Goal: Transaction & Acquisition: Purchase product/service

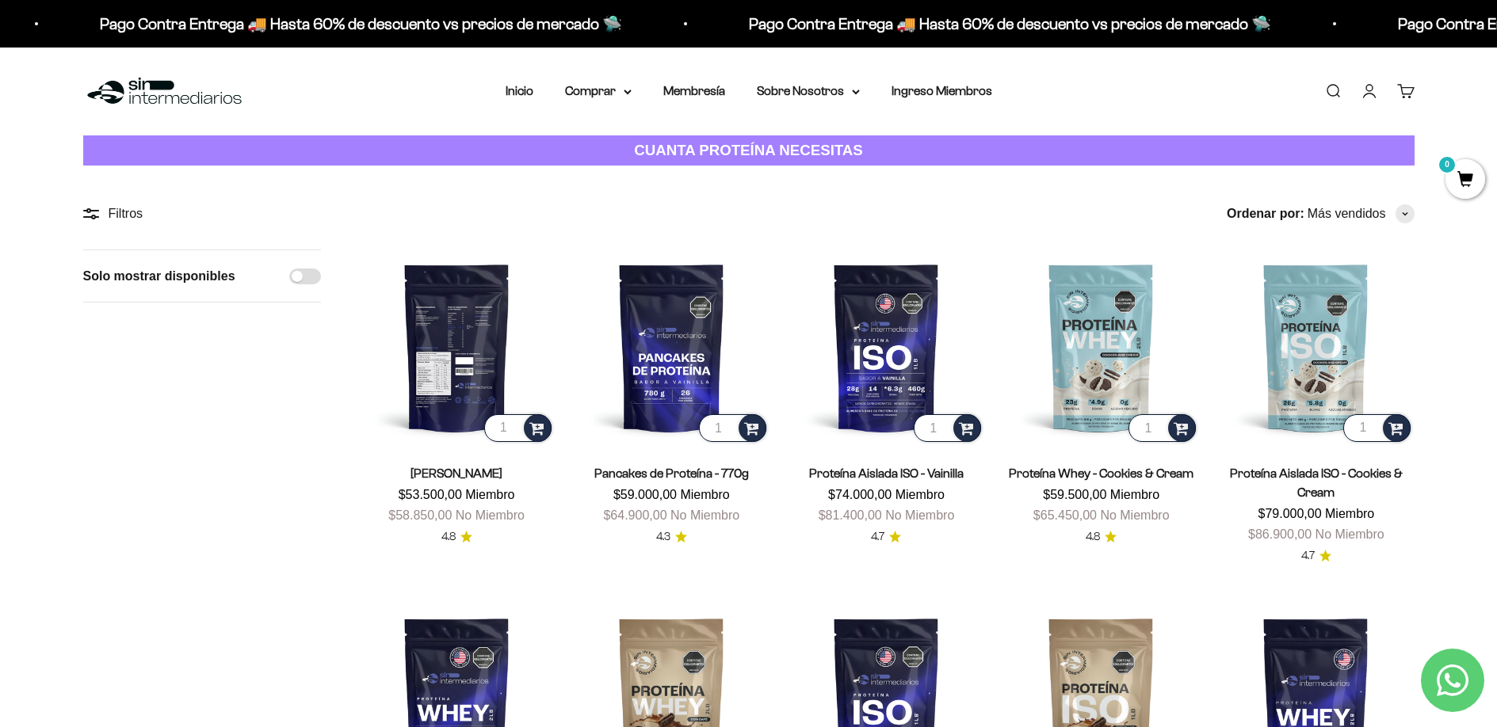
click at [461, 386] on img at bounding box center [457, 348] width 196 height 196
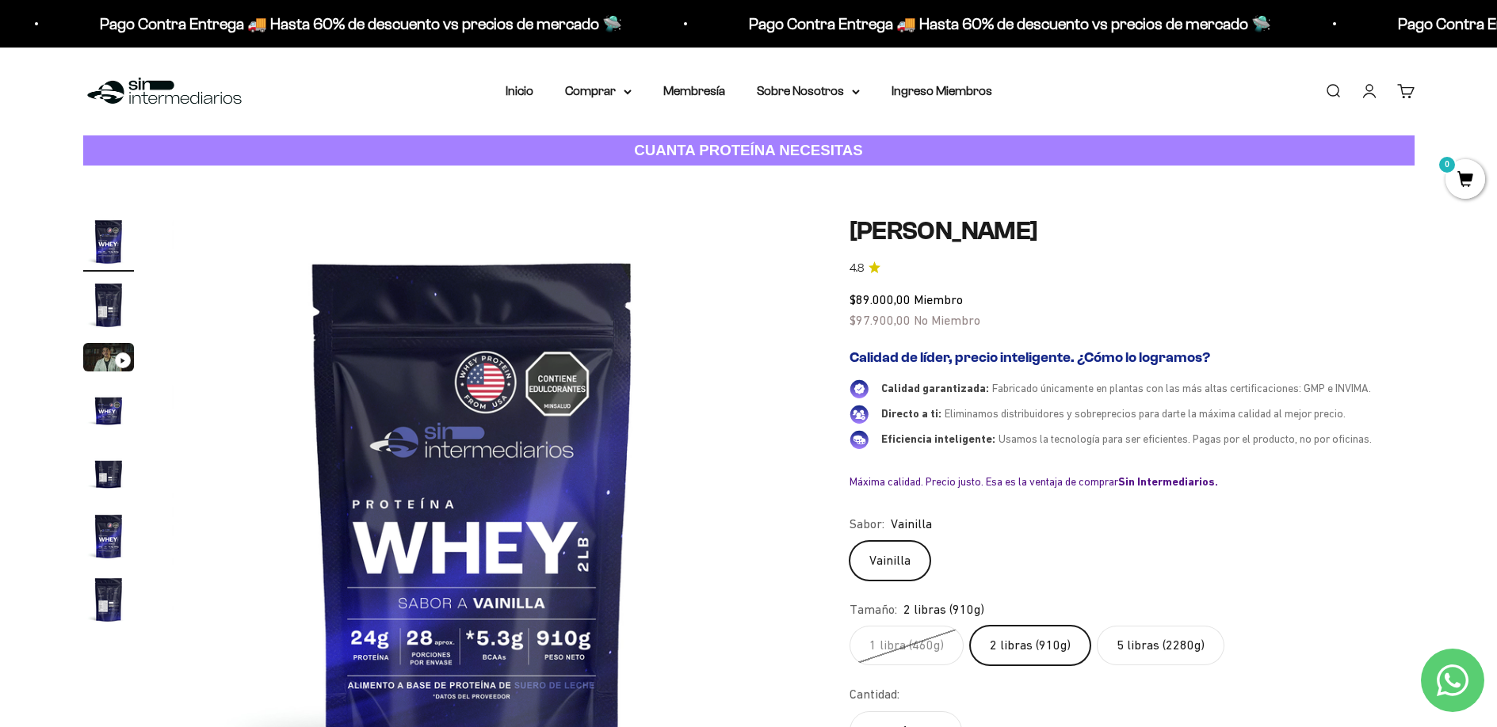
click at [1185, 642] on label "5 libras (2280g)" at bounding box center [1161, 646] width 128 height 40
click at [849, 626] on input "5 libras (2280g)" at bounding box center [849, 625] width 1 height 1
